Goal: Find specific page/section: Find specific page/section

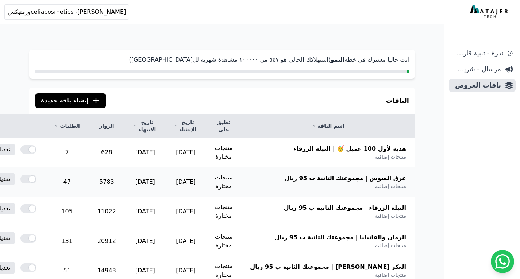
scroll to position [36, 0]
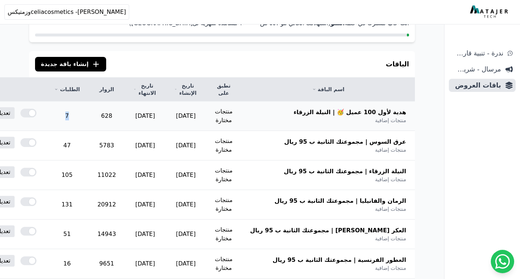
drag, startPoint x: 137, startPoint y: 116, endPoint x: 122, endPoint y: 115, distance: 14.6
click at [88, 115] on td "7" at bounding box center [66, 116] width 43 height 30
click at [125, 121] on td "628" at bounding box center [107, 116] width 36 height 30
drag, startPoint x: 407, startPoint y: 115, endPoint x: 321, endPoint y: 115, distance: 86.1
click at [321, 115] on th "هدية لأول 100 عميل 🥳 | النيلة الزرقاء منتجات إضافية" at bounding box center [328, 116] width 174 height 30
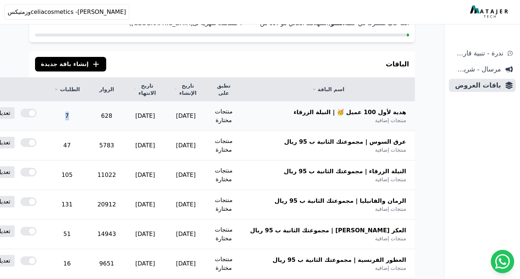
drag, startPoint x: 140, startPoint y: 120, endPoint x: 109, endPoint y: 119, distance: 30.7
click at [88, 119] on td "7" at bounding box center [66, 116] width 43 height 30
click at [88, 120] on td "7" at bounding box center [66, 116] width 43 height 30
click at [88, 117] on td "7" at bounding box center [66, 116] width 43 height 30
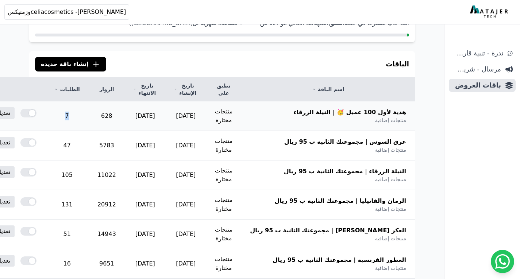
drag, startPoint x: 130, startPoint y: 116, endPoint x: 122, endPoint y: 116, distance: 8.0
click at [88, 116] on td "7" at bounding box center [66, 116] width 43 height 30
